Goal: Transaction & Acquisition: Obtain resource

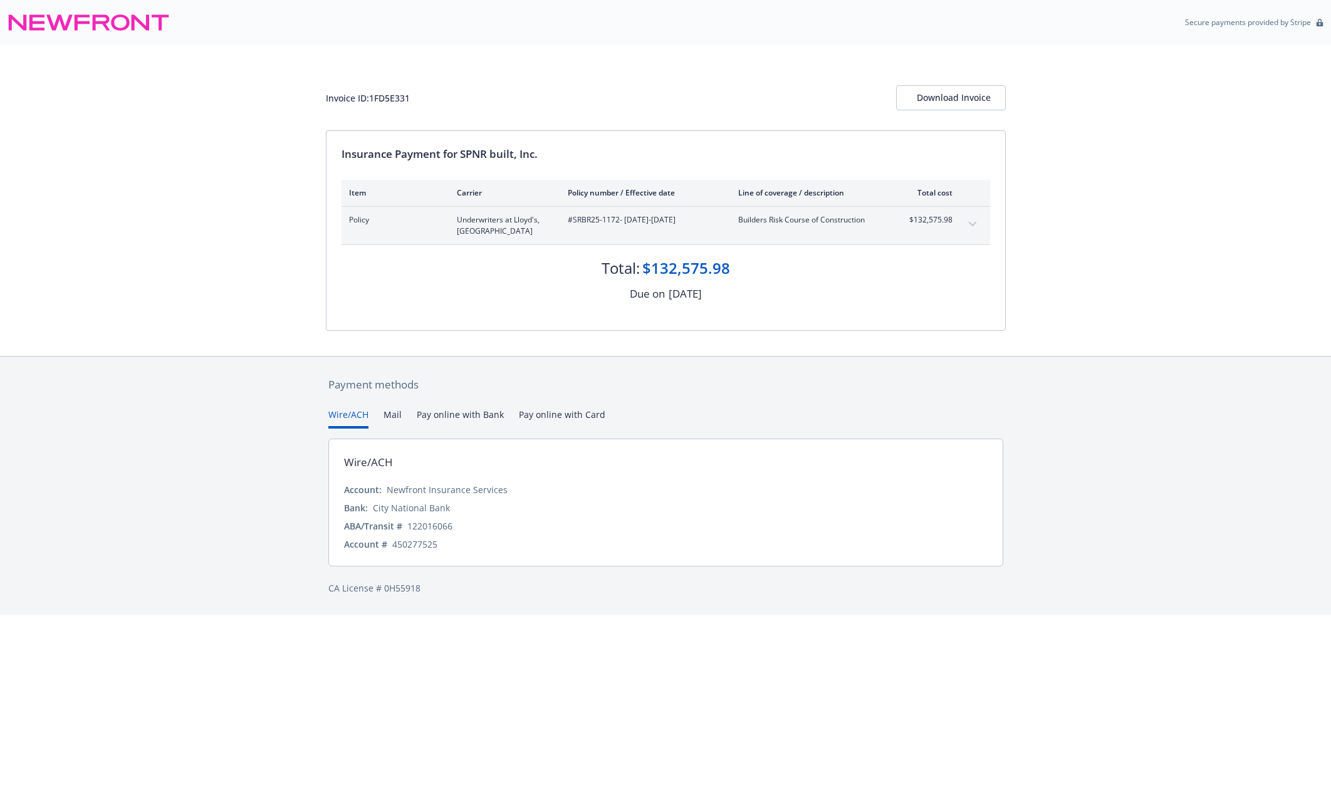
click at [632, 513] on div "Account: Newfront Insurance Services Bank: City National Bank ABA/Transit # [US…" at bounding box center [666, 517] width 644 height 68
click at [555, 615] on html "Secure payments provided by Stripe Invoice ID: 1FD5E331 Download Invoice Insura…" at bounding box center [665, 307] width 1331 height 615
click at [939, 93] on div "Download Invoice" at bounding box center [951, 98] width 68 height 24
